Goal: Information Seeking & Learning: Learn about a topic

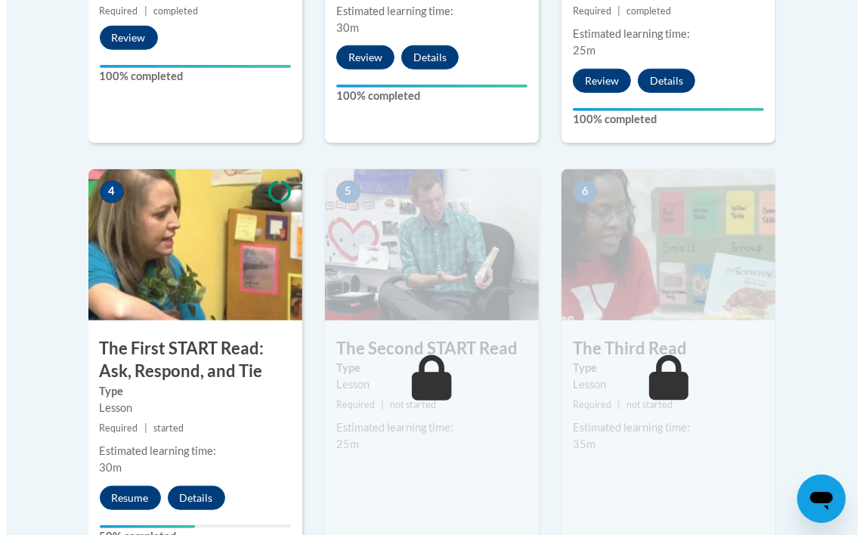
scroll to position [846, 0]
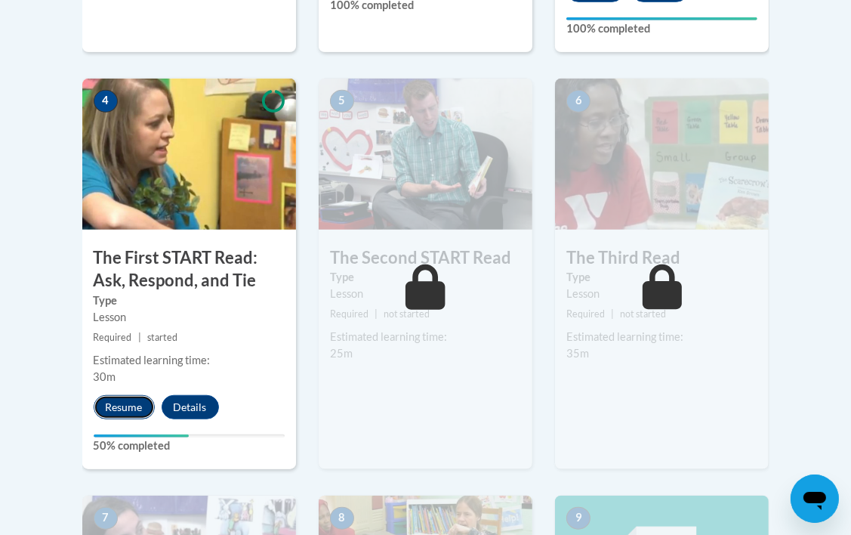
click at [133, 405] on button "Resume" at bounding box center [124, 407] width 61 height 24
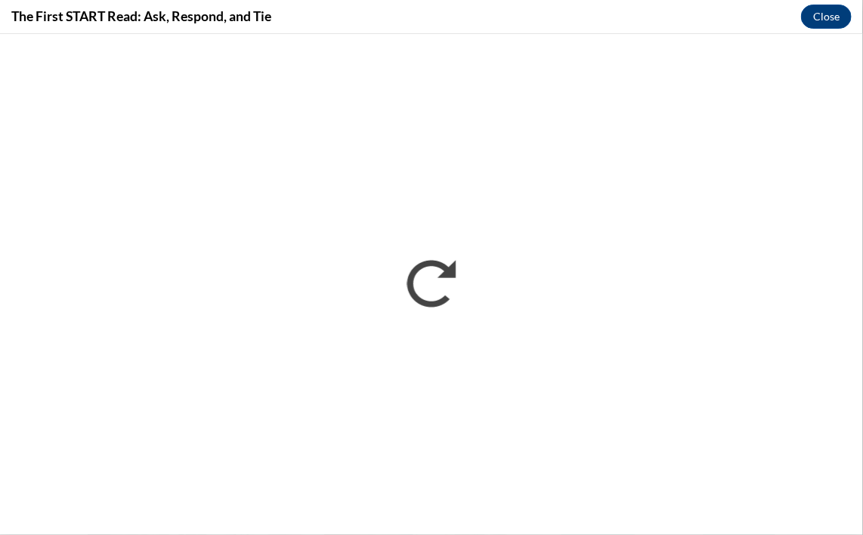
scroll to position [0, 0]
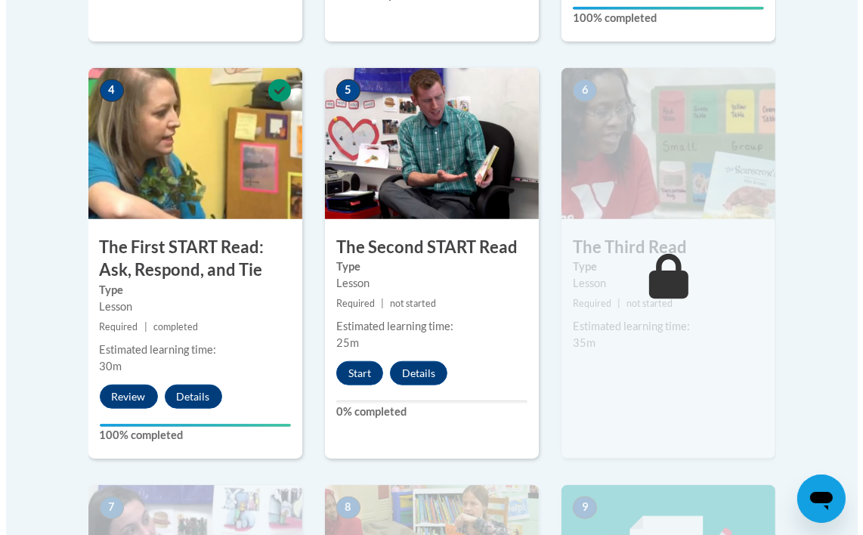
scroll to position [884, 0]
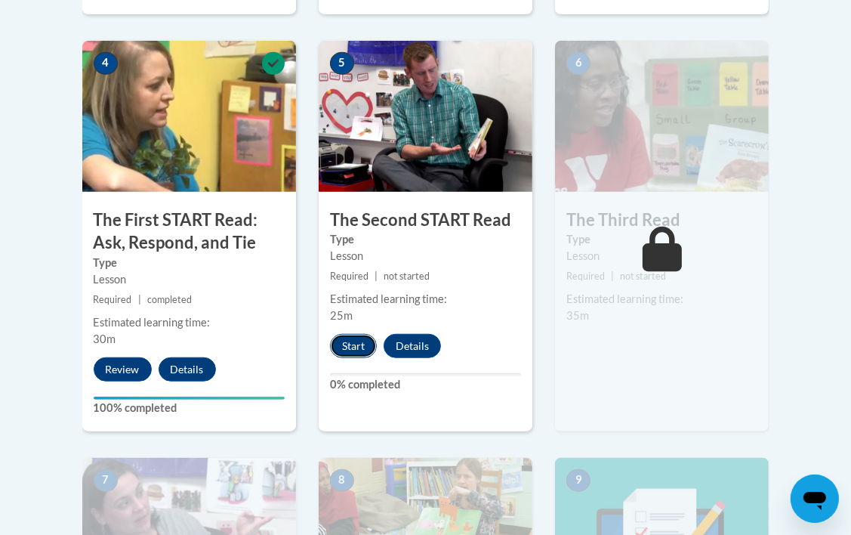
click at [369, 345] on button "Start" at bounding box center [353, 346] width 47 height 24
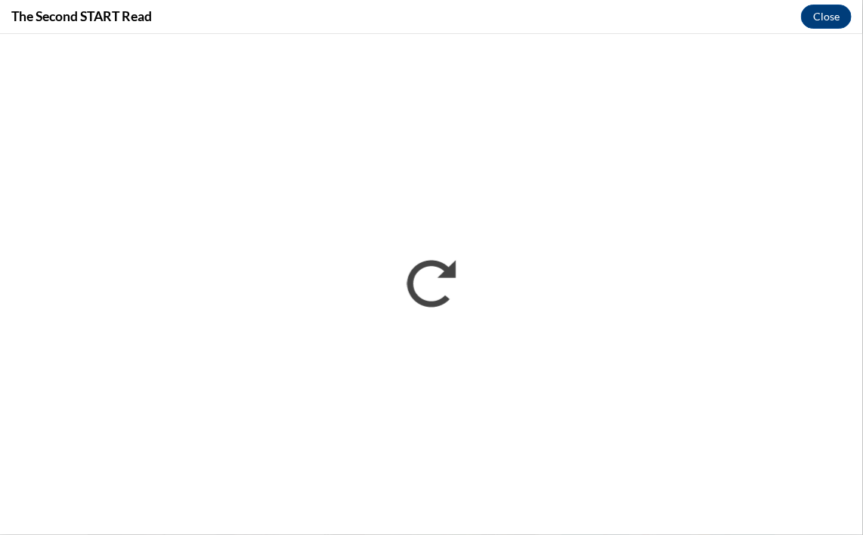
scroll to position [0, 0]
